Goal: Information Seeking & Learning: Understand process/instructions

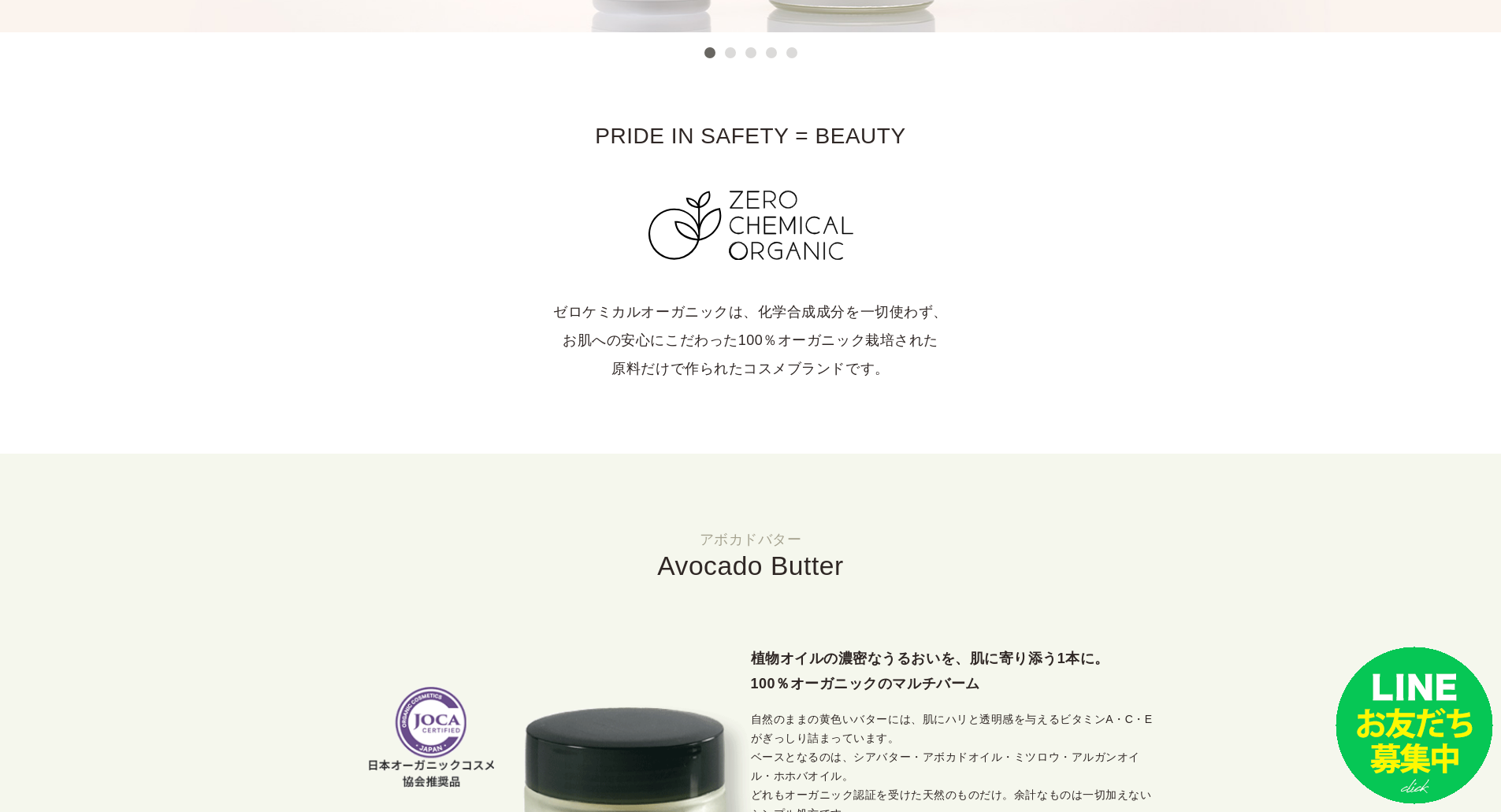
scroll to position [385, 0]
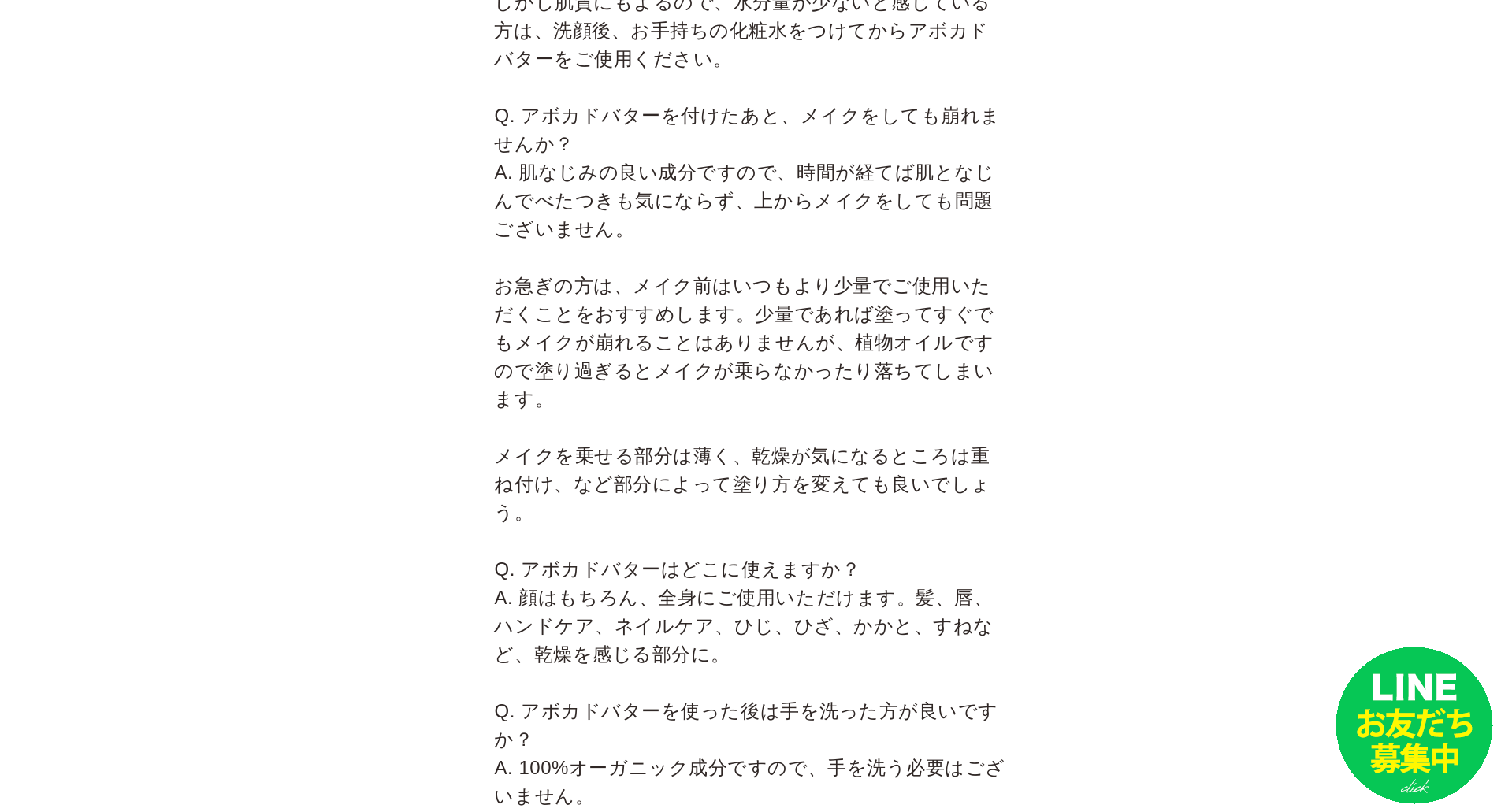
scroll to position [1970, 0]
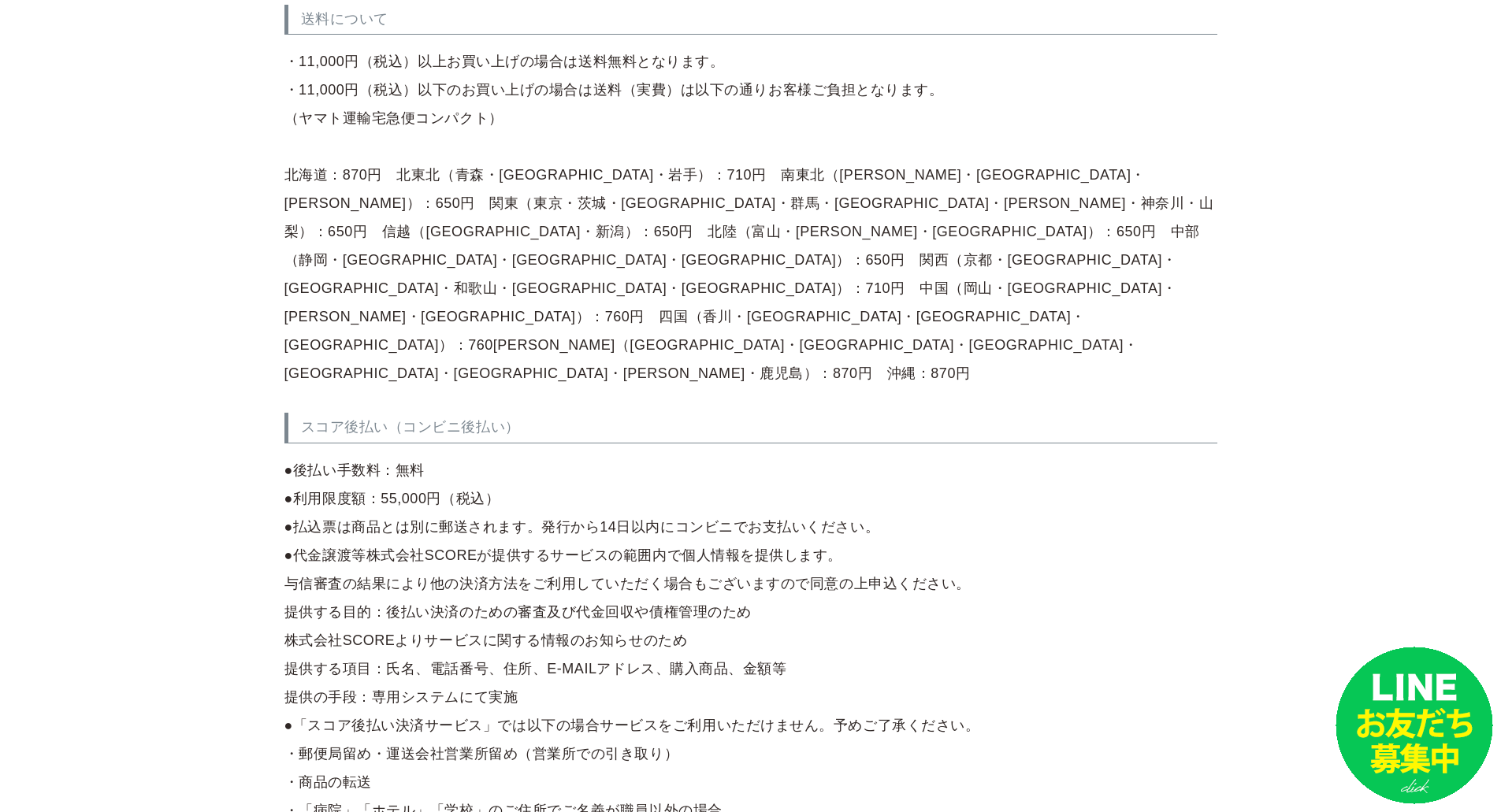
scroll to position [157, 0]
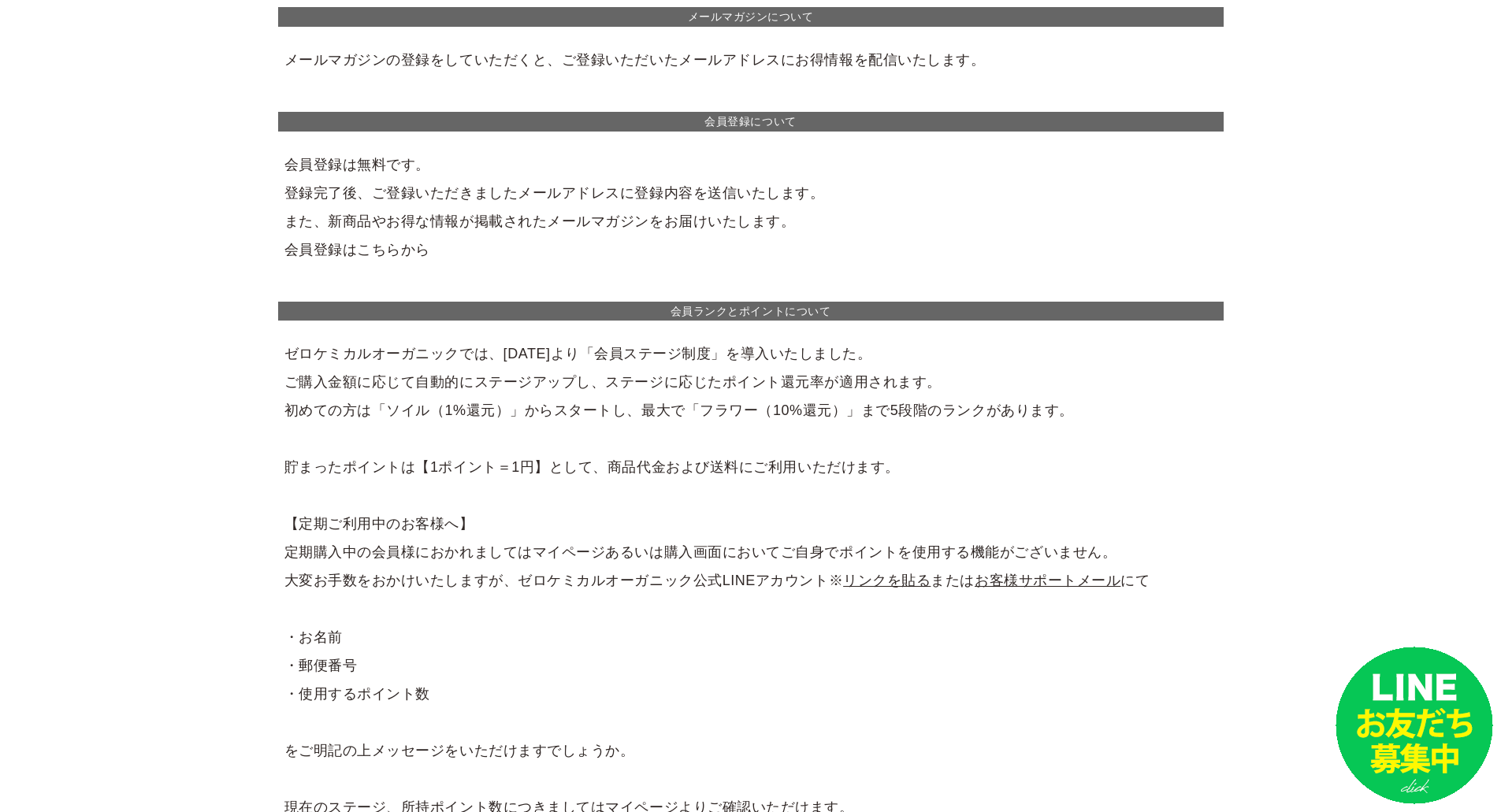
scroll to position [1505, 0]
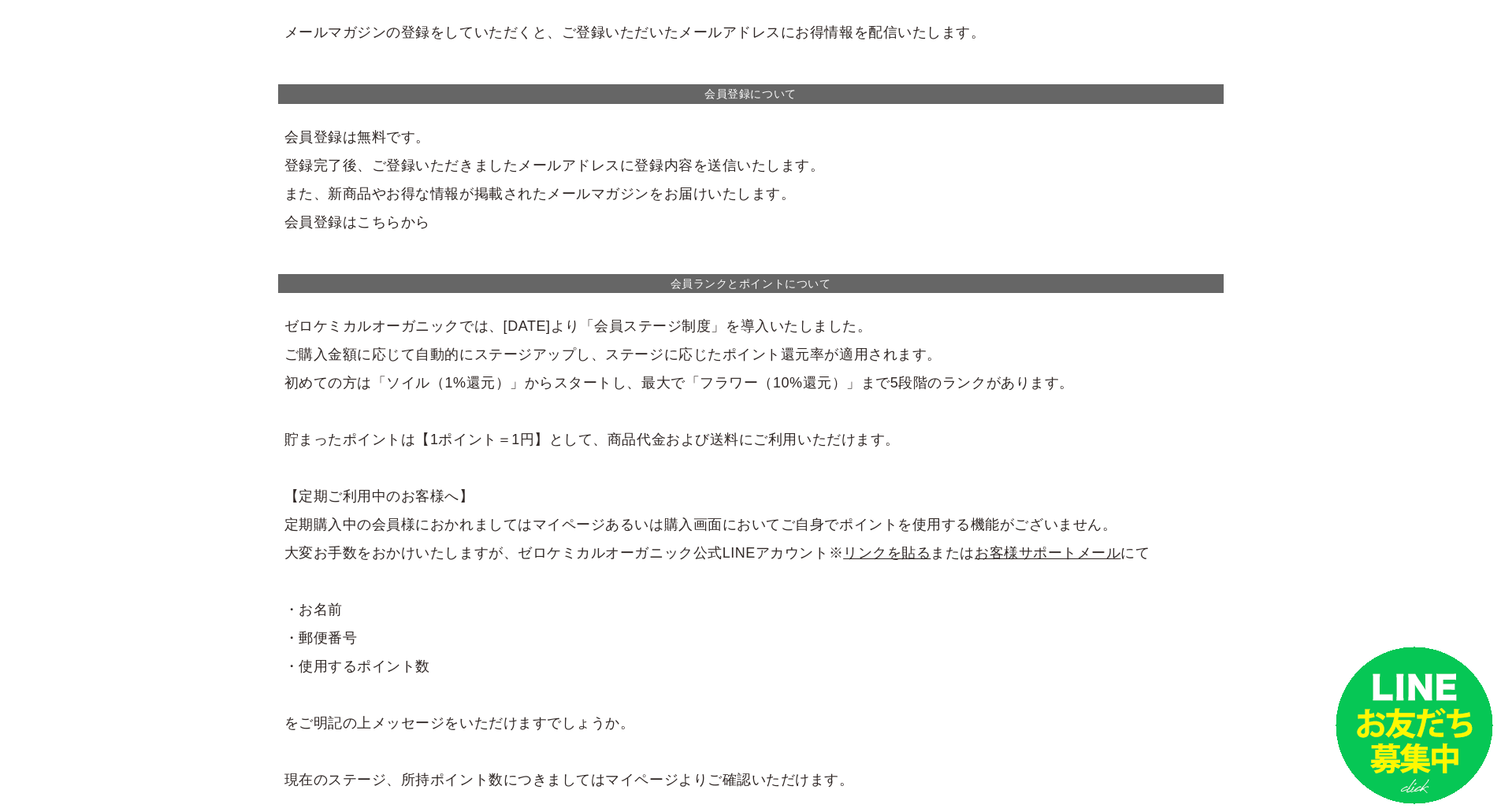
drag, startPoint x: 274, startPoint y: 491, endPoint x: 467, endPoint y: 552, distance: 202.4
click at [467, 552] on article "会員ランクとポイントについて ゼロケミカルオーガニックでは、[DATE]より「会員ステージ制度」を導入いたしました。 ご購入金額に応じて自動的にステージアップ…" at bounding box center [751, 580] width 958 height 625
drag, startPoint x: 285, startPoint y: 664, endPoint x: 879, endPoint y: 671, distance: 594.0
click at [879, 671] on p "ゼロケミカルオーガニックでは、[DATE]より「会員ステージ制度」を導入いたしました。 ご購入金額に応じて自動的にステージアップし、ステージに応じたポイント還…" at bounding box center [750, 595] width 933 height 567
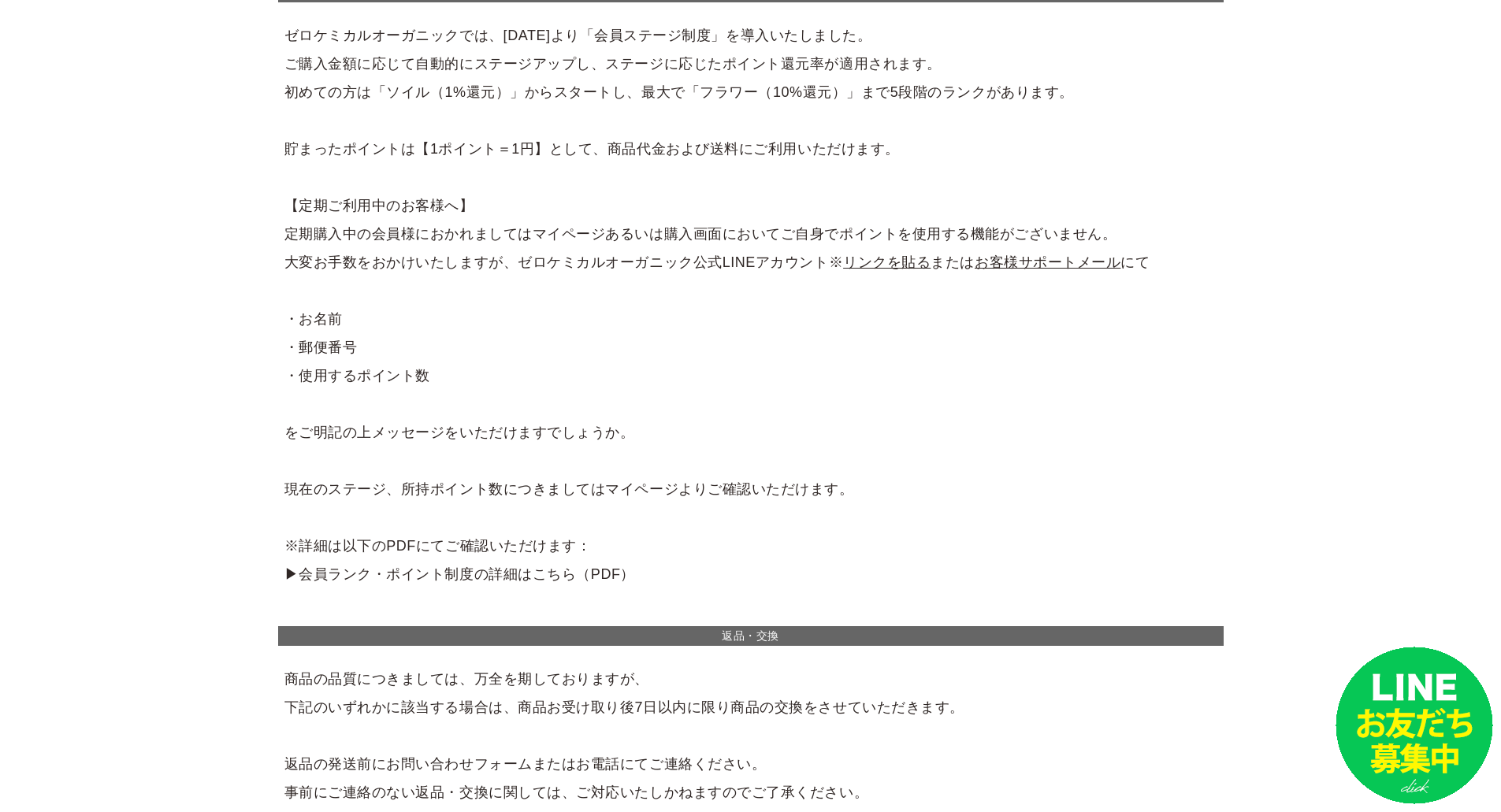
scroll to position [1899, 0]
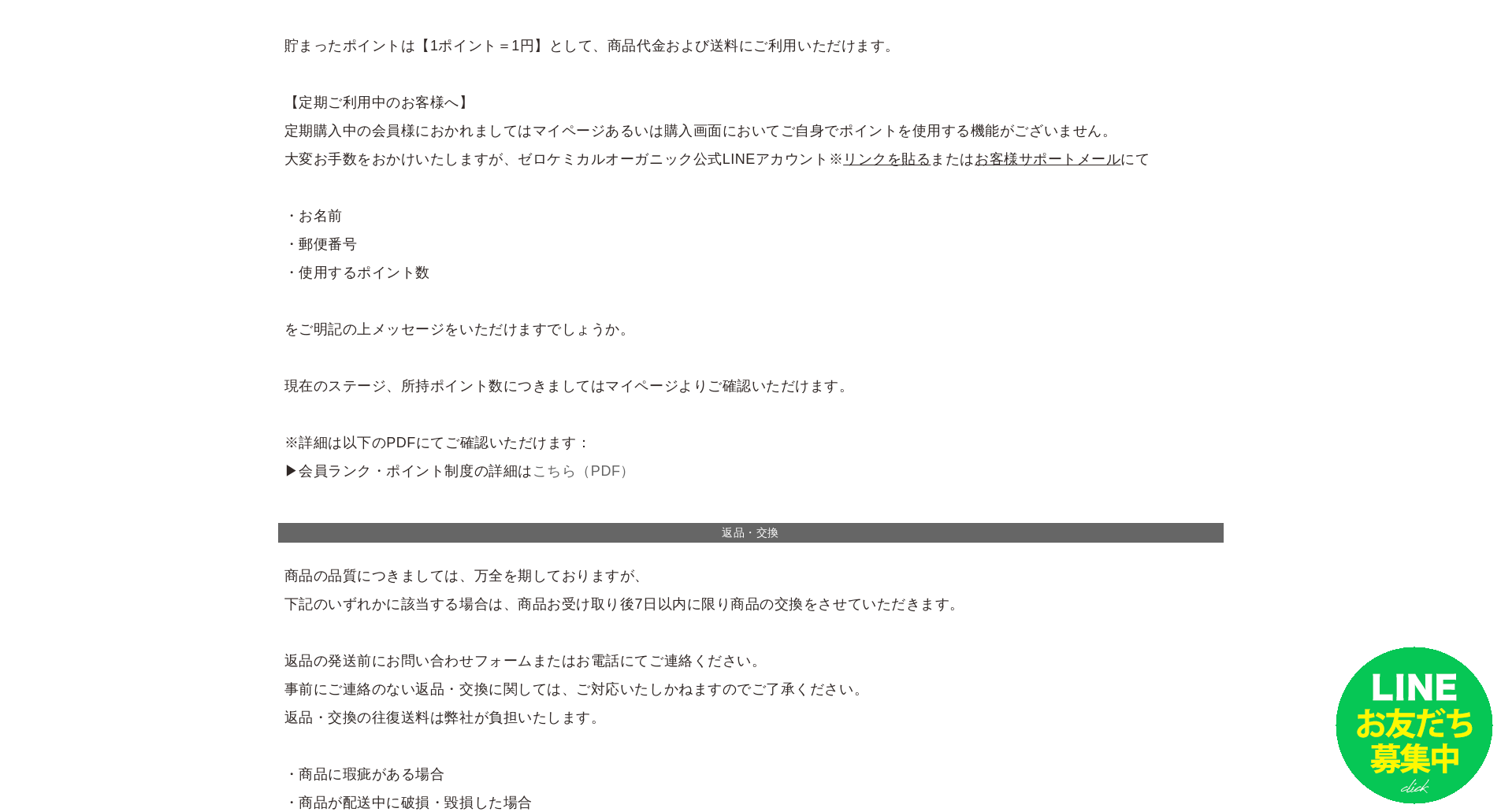
click at [568, 463] on link "こちら（PDF）" at bounding box center [583, 471] width 102 height 16
click at [892, 256] on p "ゼロケミカルオーガニックでは、[DATE]より「会員ステージ制度」を導入いたしました。 ご購入金額に応じて自動的にステージアップし、ステージに応じたポイント還…" at bounding box center [750, 201] width 933 height 567
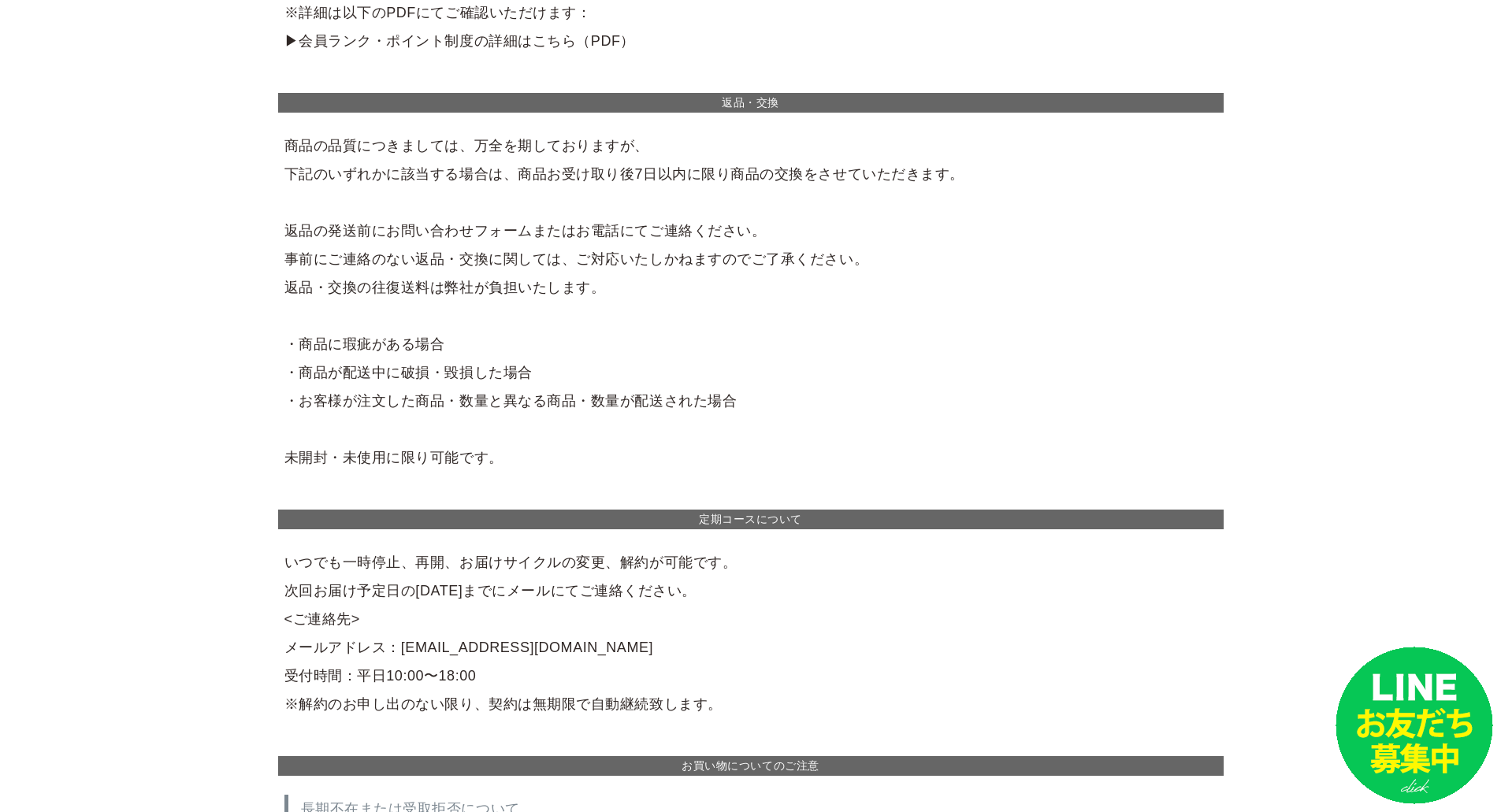
scroll to position [3923, 0]
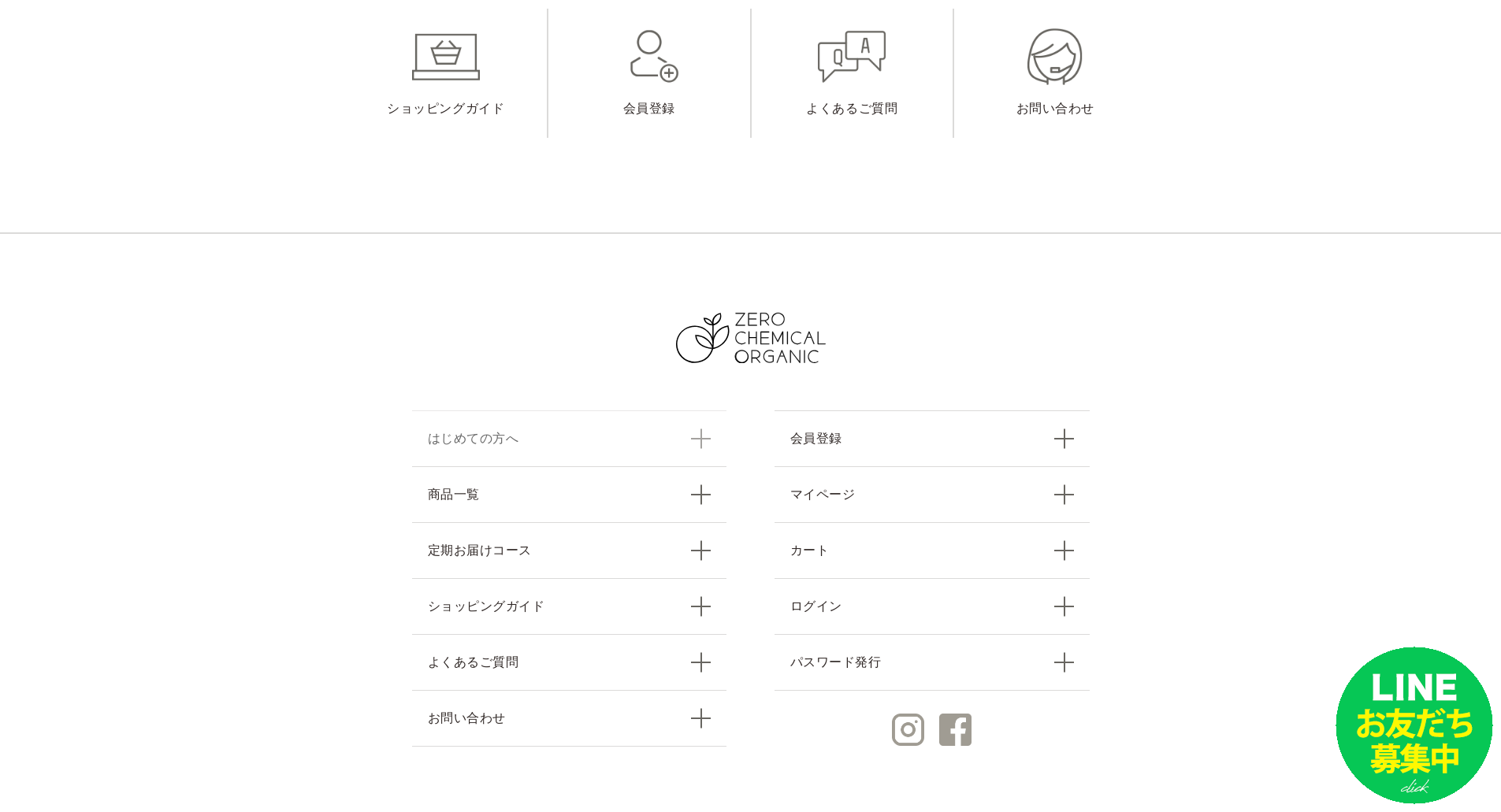
click at [468, 411] on link "はじめての方へ" at bounding box center [569, 439] width 316 height 56
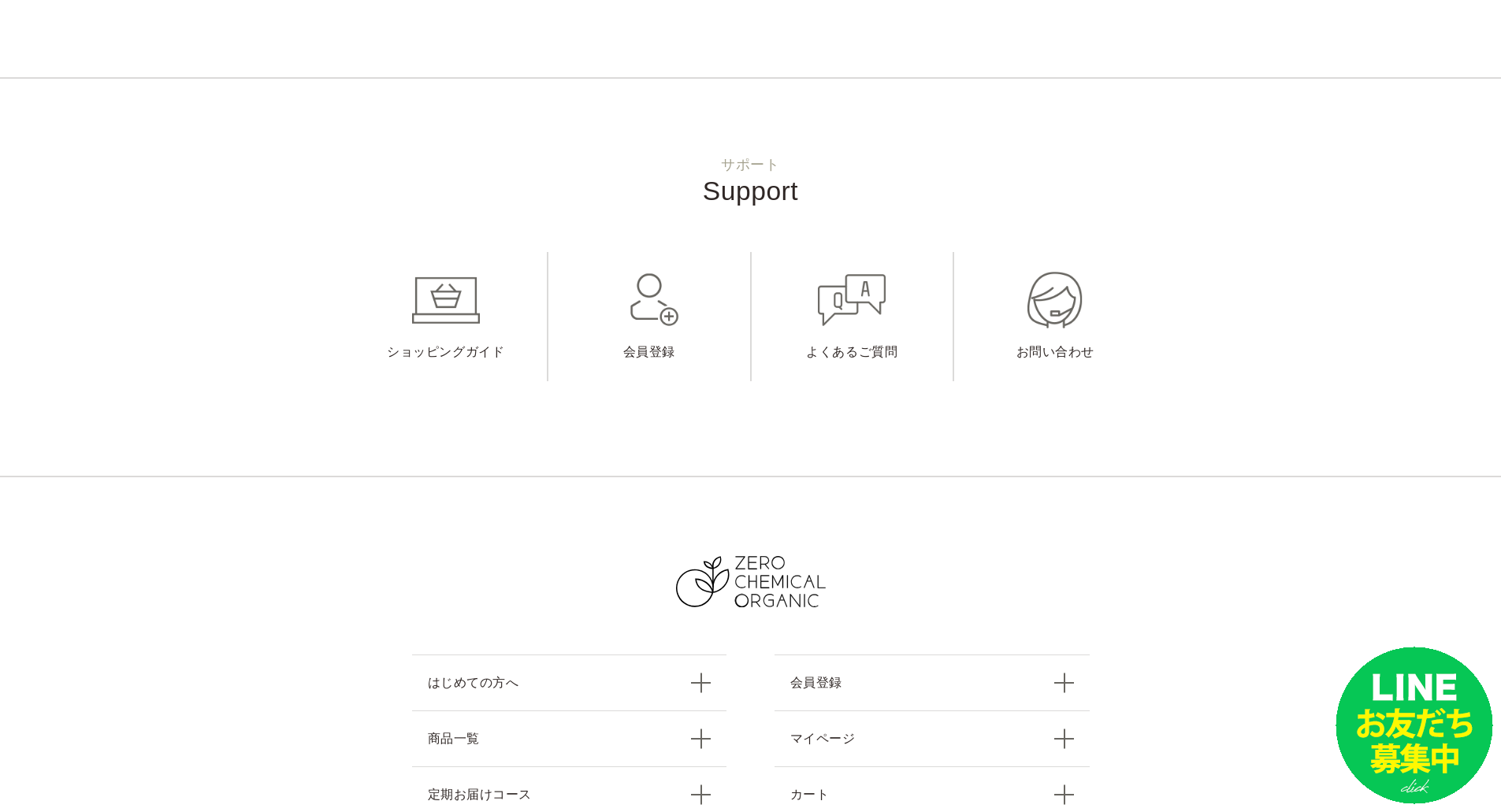
scroll to position [1260, 0]
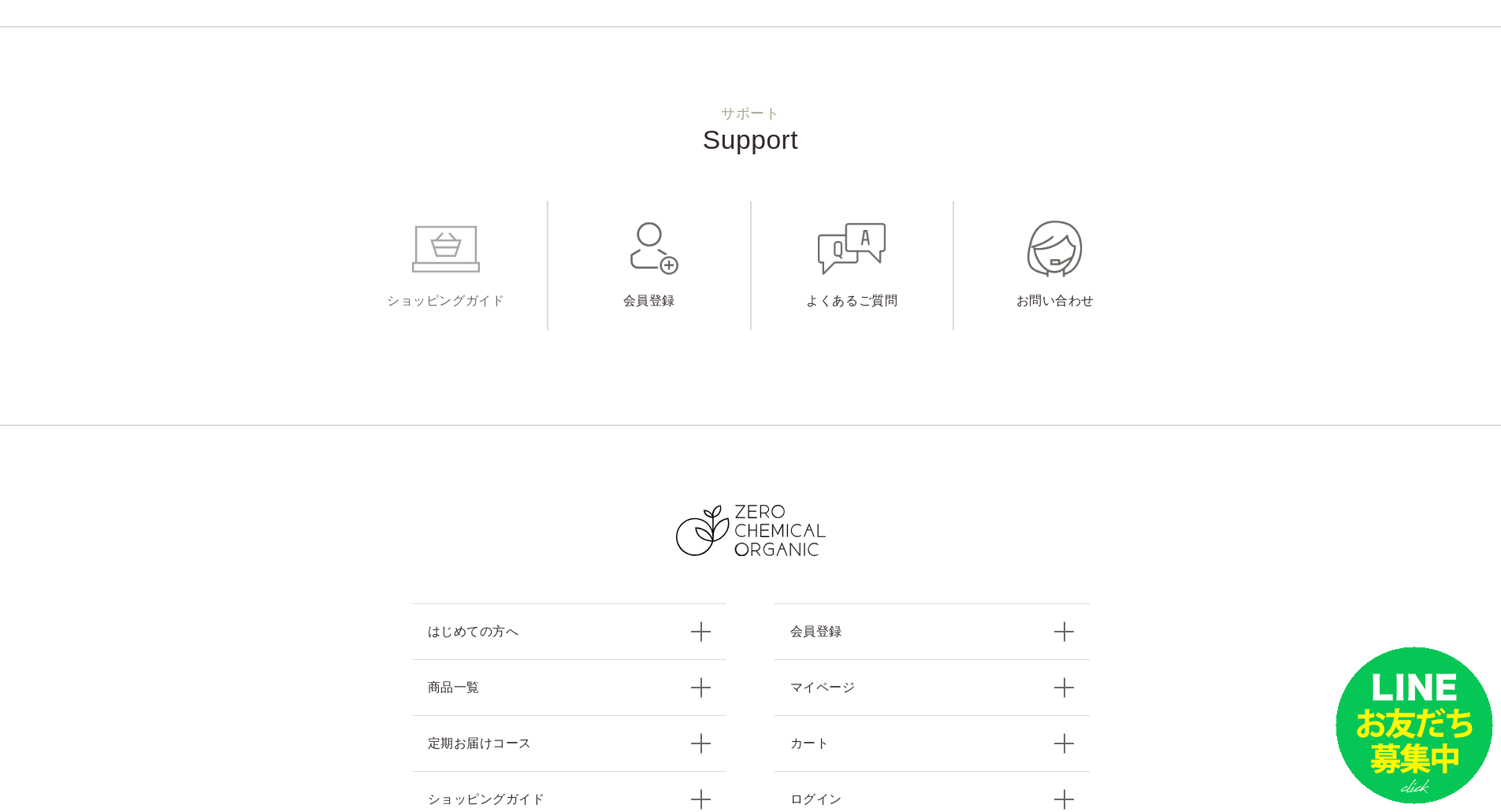
click at [444, 239] on link "ショッピングガイド" at bounding box center [447, 266] width 203 height 129
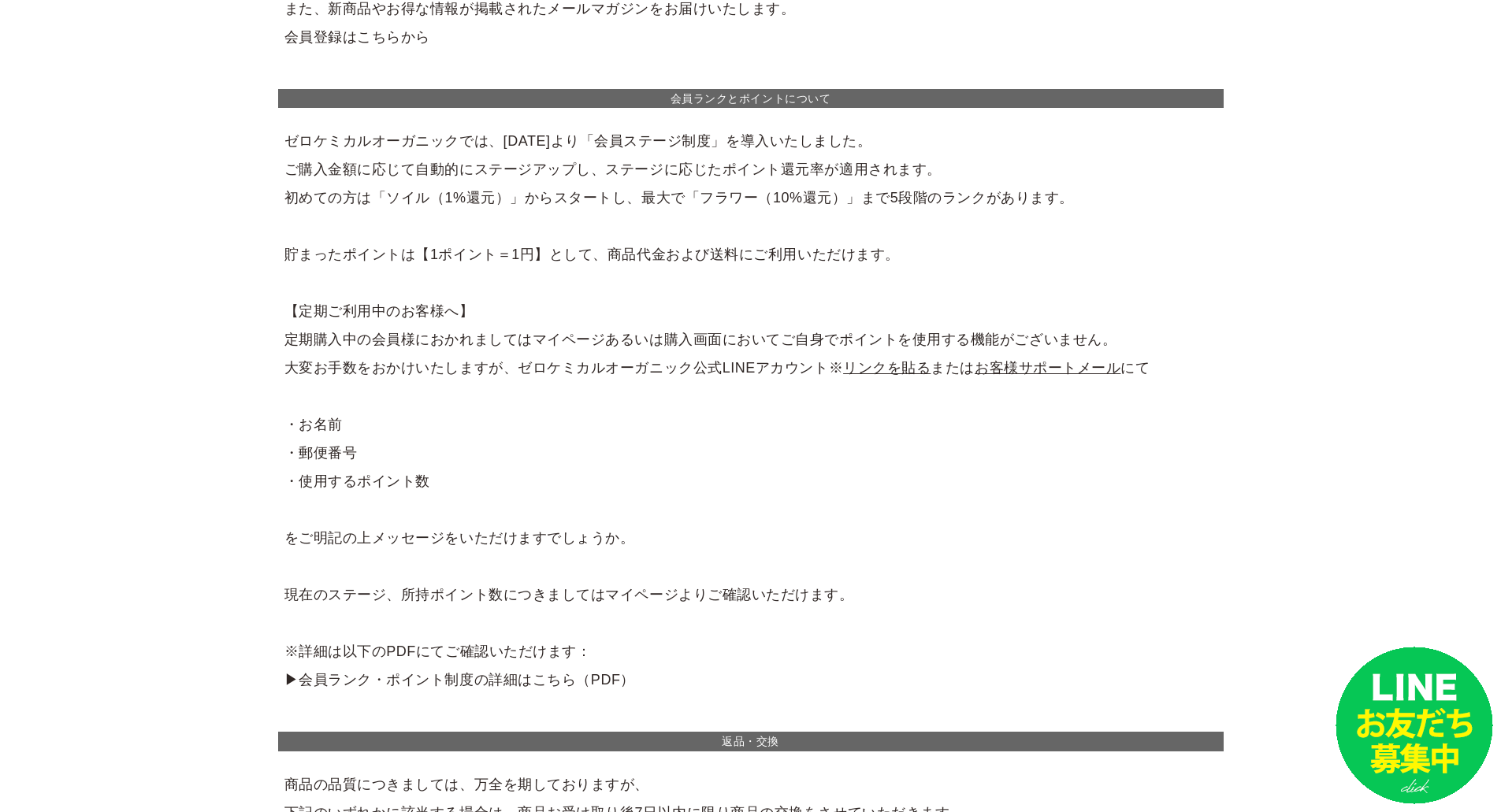
scroll to position [1970, 0]
